Goal: Task Accomplishment & Management: Manage account settings

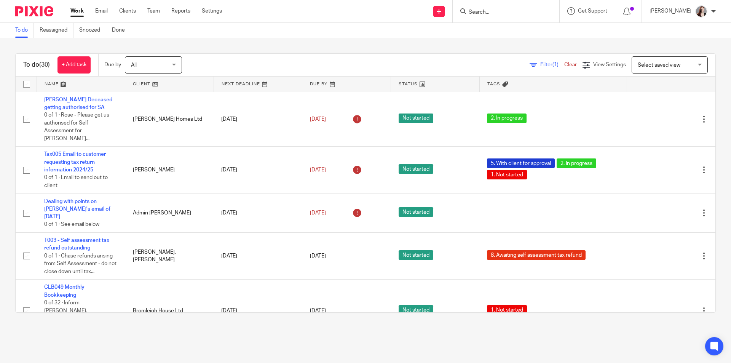
click at [294, 347] on main "To do Reassigned Snoozed Done To do (30) + Add task Due by All All Today Tomorr…" at bounding box center [365, 181] width 731 height 363
click at [518, 14] on input "Search" at bounding box center [502, 12] width 69 height 7
click at [514, 13] on input "Search" at bounding box center [502, 12] width 69 height 7
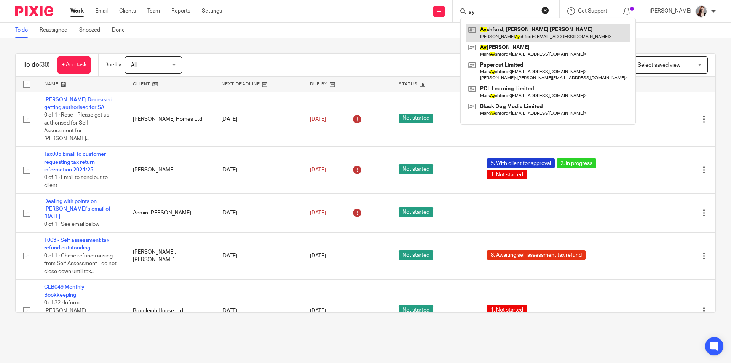
type input "ay"
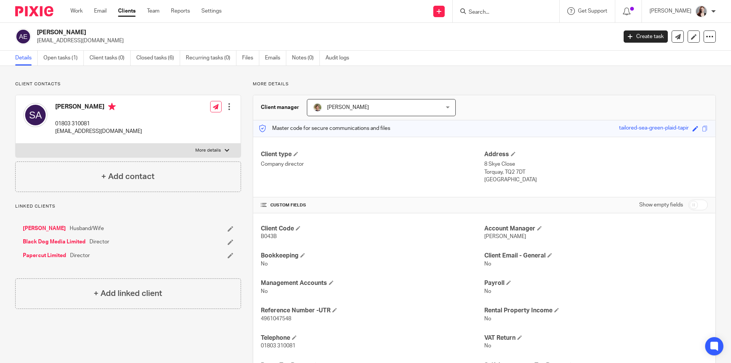
click at [99, 133] on p "rockabillysuzy@gmail.com" at bounding box center [98, 132] width 87 height 8
click at [156, 16] on div "Work Email Clients Team Reports Settings Work Email Clients Team Reports Settin…" at bounding box center [148, 11] width 170 height 22
click at [153, 13] on link "Team" at bounding box center [153, 11] width 13 height 8
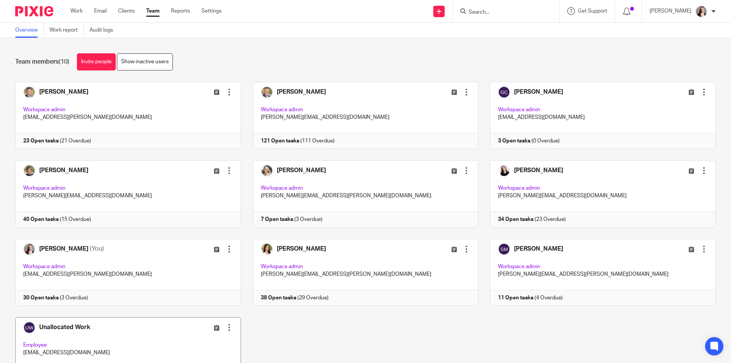
click at [184, 335] on link at bounding box center [122, 350] width 238 height 67
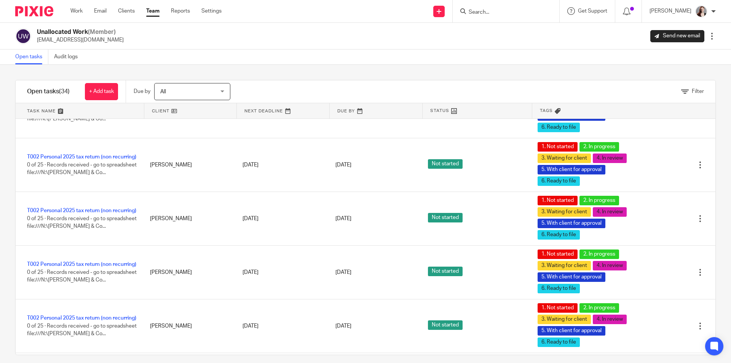
scroll to position [635, 0]
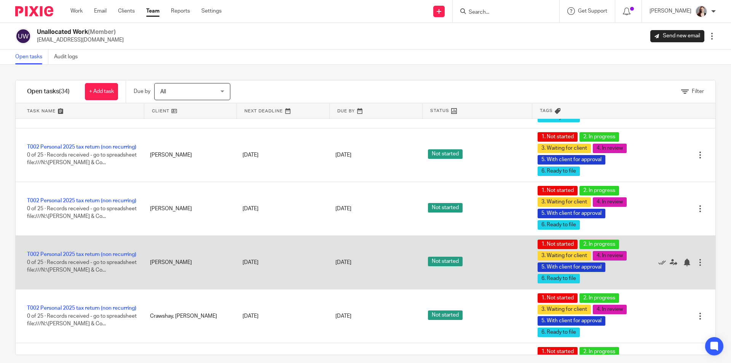
click at [99, 248] on div "T002 Personal 2025 tax return (non recurring) 0 of 25 · Records received - go t…" at bounding box center [79, 262] width 127 height 31
click at [105, 252] on link "T002 Personal 2025 tax return (non recurring)" at bounding box center [81, 254] width 109 height 5
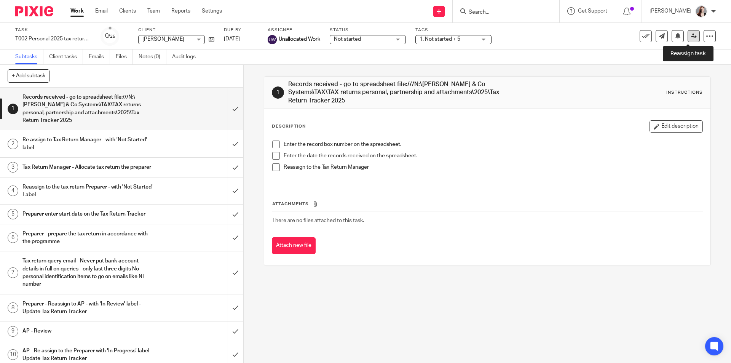
click at [691, 38] on icon at bounding box center [694, 36] width 6 height 6
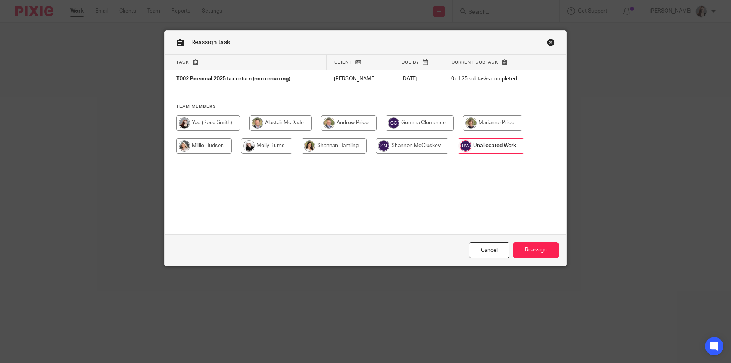
click at [220, 121] on input "radio" at bounding box center [208, 122] width 64 height 15
radio input "true"
click at [542, 252] on input "Reassign" at bounding box center [535, 250] width 45 height 16
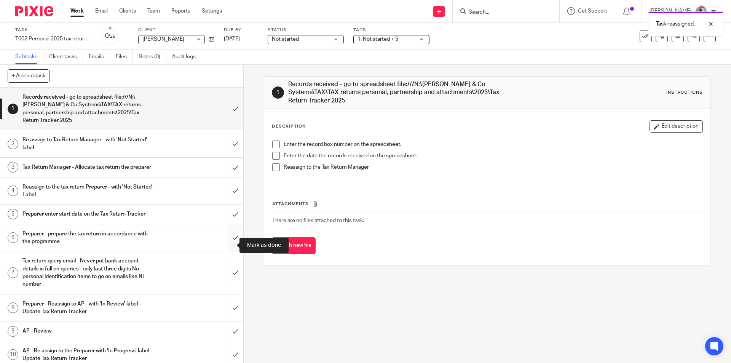
click at [225, 248] on input "submit" at bounding box center [121, 237] width 243 height 27
click at [228, 213] on input "submit" at bounding box center [121, 213] width 243 height 19
click at [228, 201] on input "submit" at bounding box center [121, 190] width 243 height 27
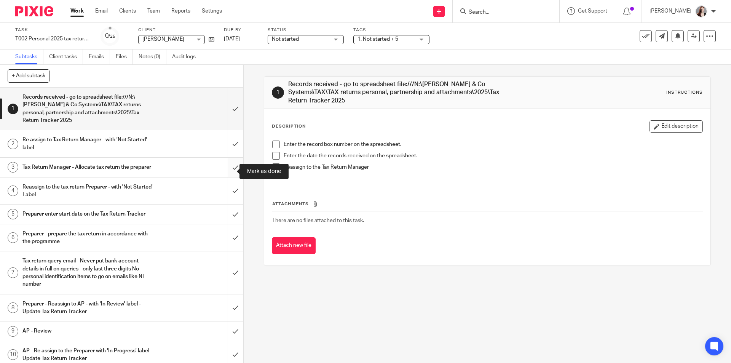
click at [226, 177] on input "submit" at bounding box center [121, 167] width 243 height 19
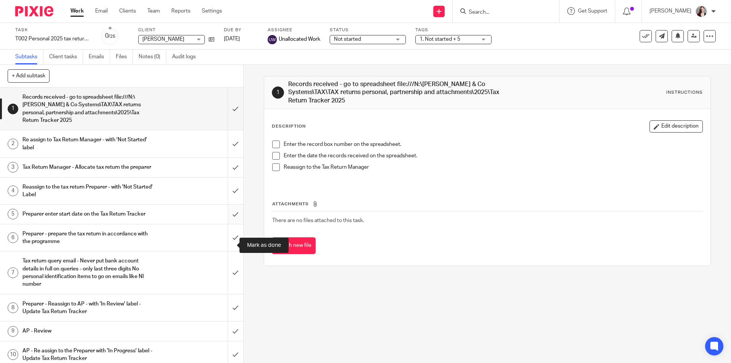
drag, startPoint x: 232, startPoint y: 244, endPoint x: 235, endPoint y: 228, distance: 16.7
click at [232, 241] on input "submit" at bounding box center [121, 237] width 243 height 27
click at [232, 219] on input "submit" at bounding box center [121, 213] width 243 height 19
click at [230, 190] on input "submit" at bounding box center [121, 190] width 243 height 27
click at [231, 166] on input "submit" at bounding box center [121, 167] width 243 height 19
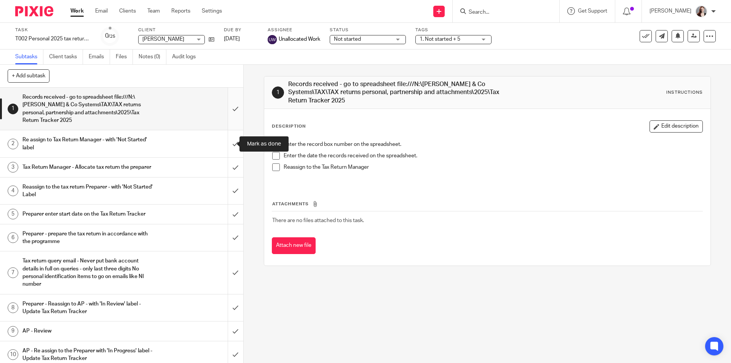
drag, startPoint x: 228, startPoint y: 147, endPoint x: 227, endPoint y: 114, distance: 33.5
click at [227, 146] on input "submit" at bounding box center [121, 143] width 243 height 27
click at [227, 112] on input "submit" at bounding box center [121, 109] width 243 height 42
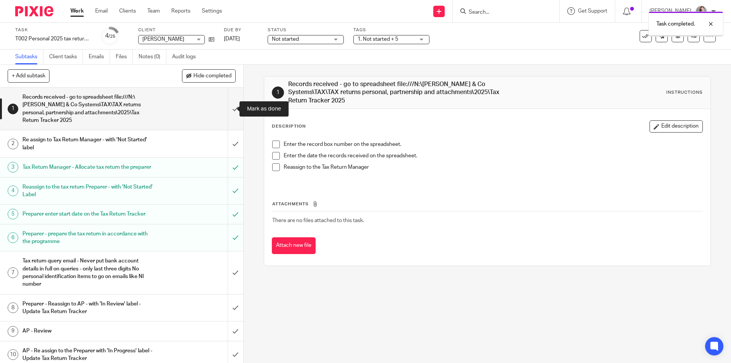
click at [225, 104] on input "submit" at bounding box center [121, 109] width 243 height 42
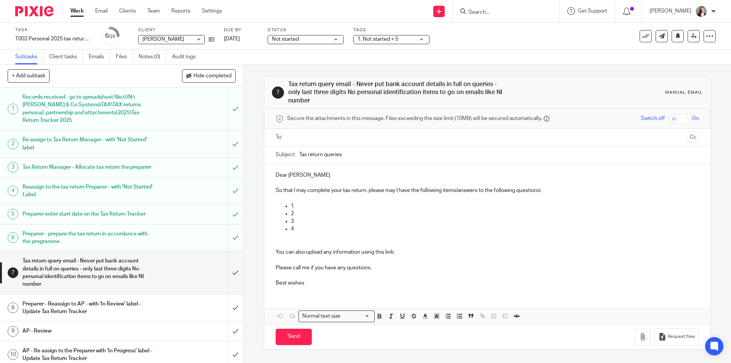
click at [326, 40] on span "Not started" at bounding box center [300, 39] width 57 height 8
click at [319, 66] on li "In progress" at bounding box center [305, 67] width 75 height 16
click at [386, 43] on div "Tags 1. Not started + 5 1. Not started 2. In progress 3. Waiting for client 4. …" at bounding box center [391, 36] width 76 height 18
click at [386, 42] on span "1. Not started + 5" at bounding box center [386, 39] width 57 height 8
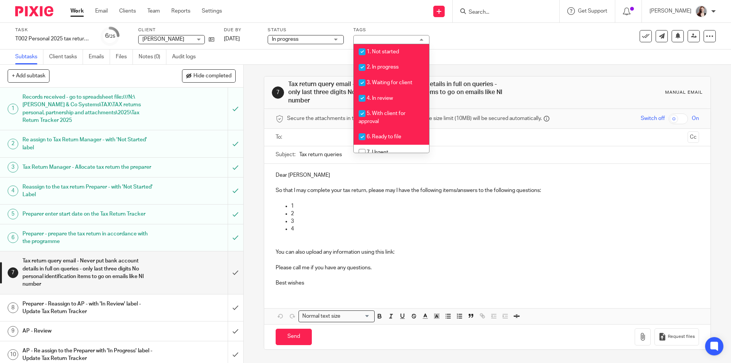
click at [386, 59] on li "1. Not started" at bounding box center [391, 52] width 75 height 16
checkbox input "false"
click at [386, 77] on li "3. Waiting for client" at bounding box center [391, 83] width 75 height 16
checkbox input "false"
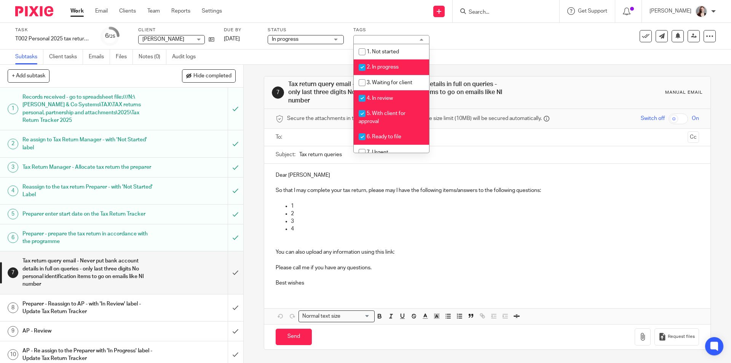
click at [386, 100] on span "4. In review" at bounding box center [380, 98] width 26 height 5
checkbox input "false"
drag, startPoint x: 387, startPoint y: 111, endPoint x: 381, endPoint y: 125, distance: 14.9
click at [387, 112] on span "5. With client for approval" at bounding box center [382, 117] width 47 height 13
checkbox input "false"
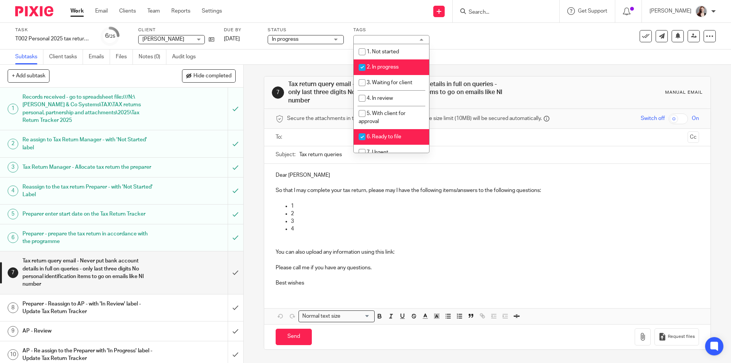
click at [380, 132] on li "6. Ready to file" at bounding box center [391, 137] width 75 height 16
checkbox input "false"
click at [252, 176] on div "7 Tax return query email - Never put bank account details in full on queries - …" at bounding box center [487, 214] width 487 height 298
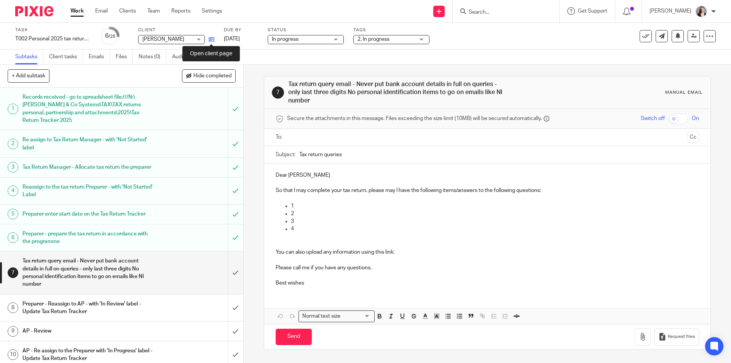
click at [211, 42] on icon at bounding box center [212, 40] width 6 height 6
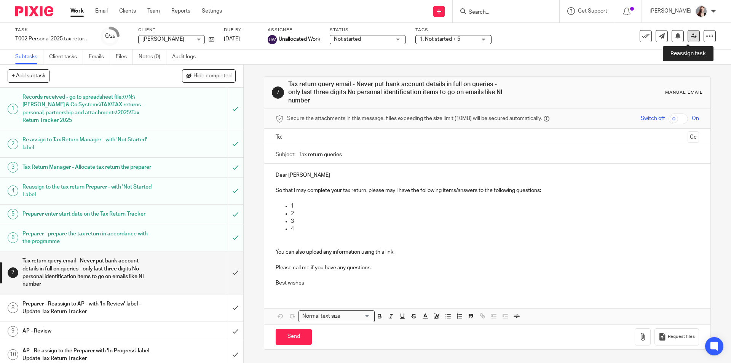
click at [688, 39] on link at bounding box center [694, 36] width 12 height 12
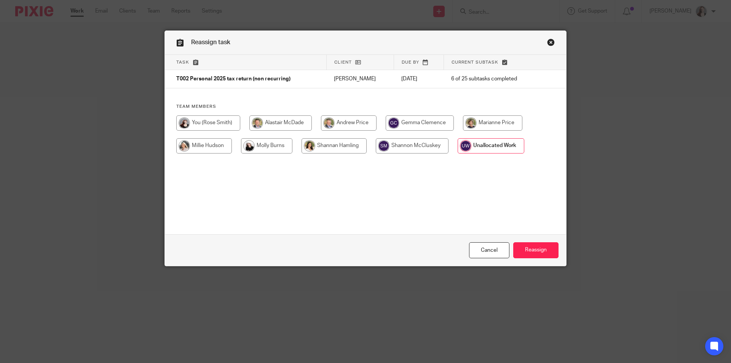
click at [199, 126] on input "radio" at bounding box center [208, 122] width 64 height 15
radio input "true"
click at [514, 251] on input "Reassign" at bounding box center [535, 250] width 45 height 16
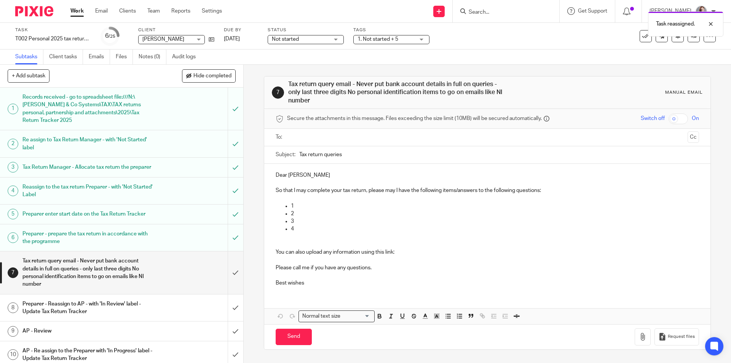
click at [336, 36] on div "Not started Not started" at bounding box center [306, 39] width 76 height 9
click at [324, 70] on li "In progress" at bounding box center [305, 67] width 75 height 16
click at [379, 40] on span "1. Not started + 5" at bounding box center [378, 39] width 41 height 5
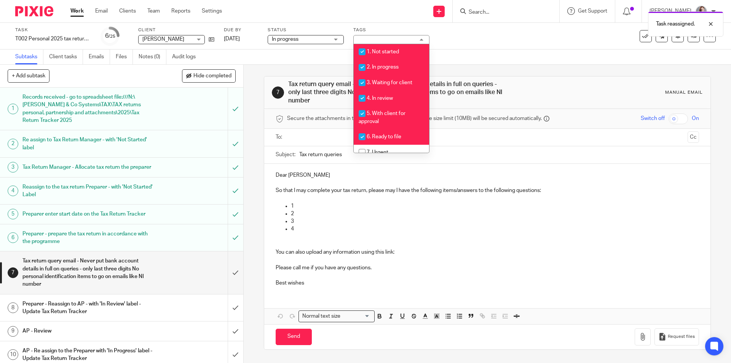
click at [383, 52] on span "1. Not started" at bounding box center [383, 51] width 32 height 5
checkbox input "false"
click at [394, 80] on li "3. Waiting for client" at bounding box center [391, 83] width 75 height 16
checkbox input "false"
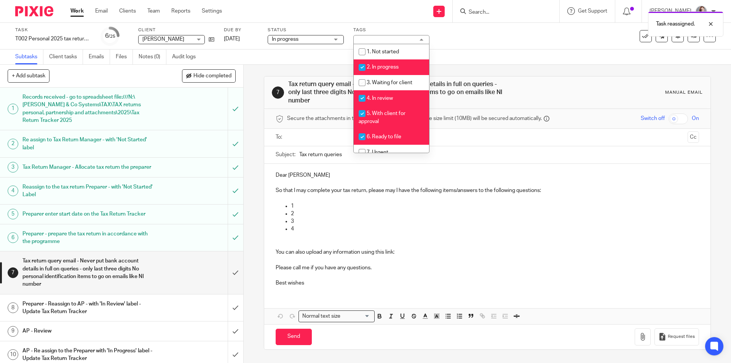
click at [390, 96] on span "4. In review" at bounding box center [380, 98] width 26 height 5
checkbox input "false"
click at [393, 117] on li "5. With client for approval" at bounding box center [391, 117] width 75 height 23
checkbox input "false"
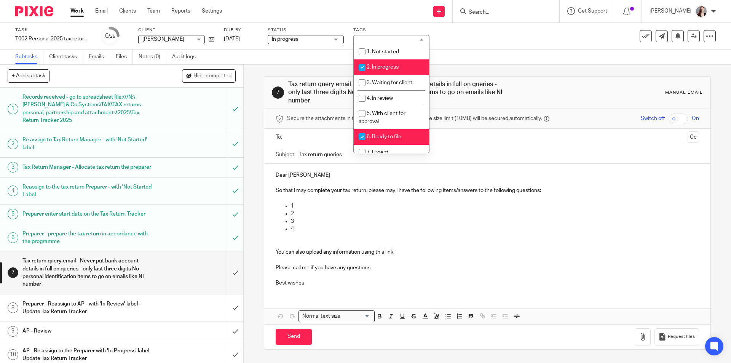
click at [393, 134] on li "6. Ready to file" at bounding box center [391, 137] width 75 height 16
checkbox input "false"
click at [254, 124] on div "7 Tax return query email - Never put bank account details in full on queries - …" at bounding box center [487, 214] width 487 height 298
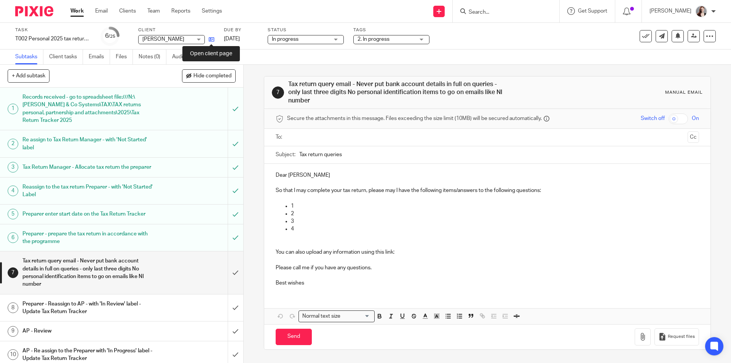
click at [212, 37] on icon at bounding box center [212, 40] width 6 height 6
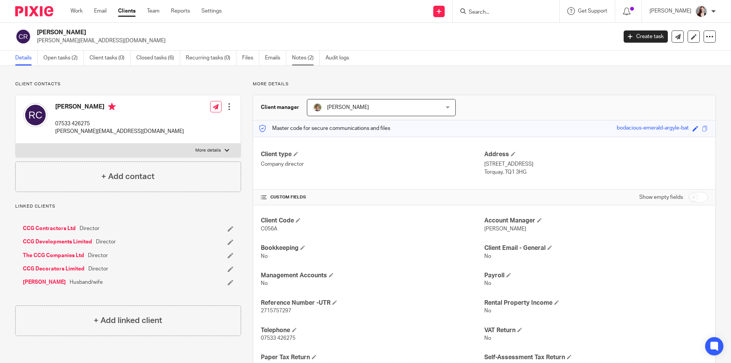
click at [310, 58] on link "Notes (2)" at bounding box center [306, 58] width 28 height 15
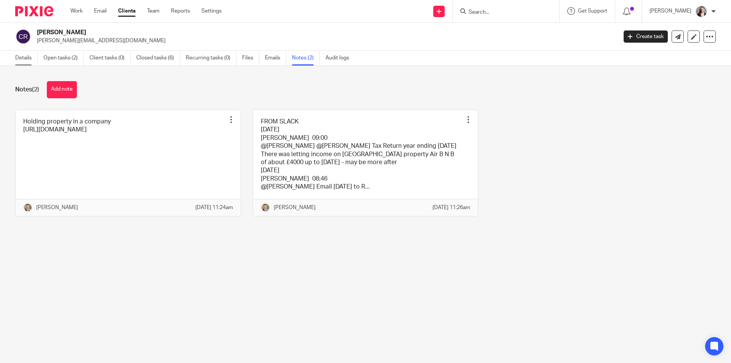
click at [25, 56] on link "Details" at bounding box center [26, 58] width 22 height 15
